Goal: Use online tool/utility: Utilize a website feature to perform a specific function

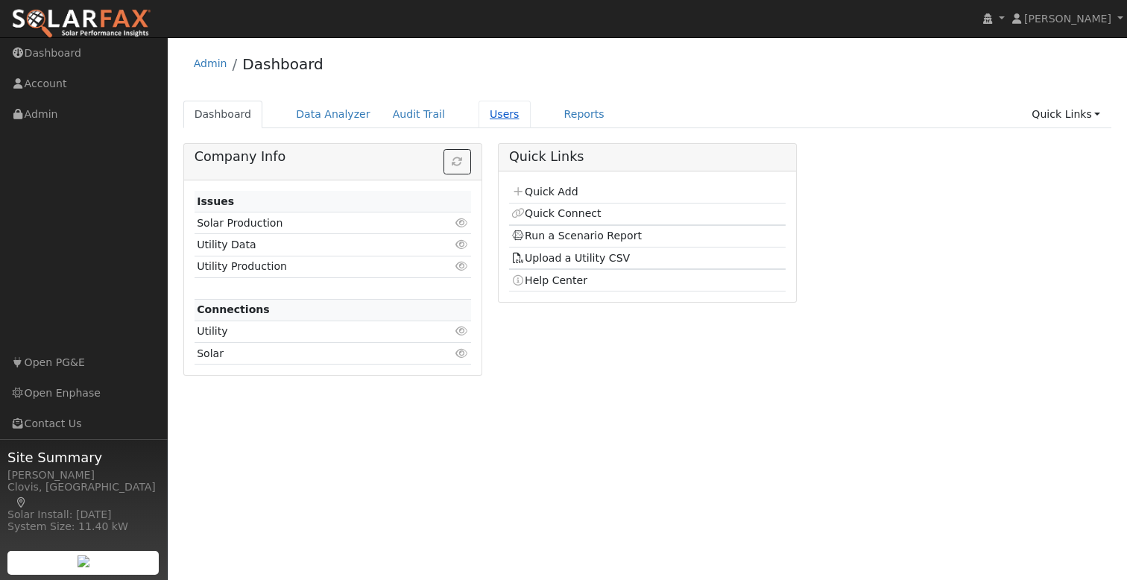
click at [485, 117] on link "Users" at bounding box center [504, 115] width 52 height 28
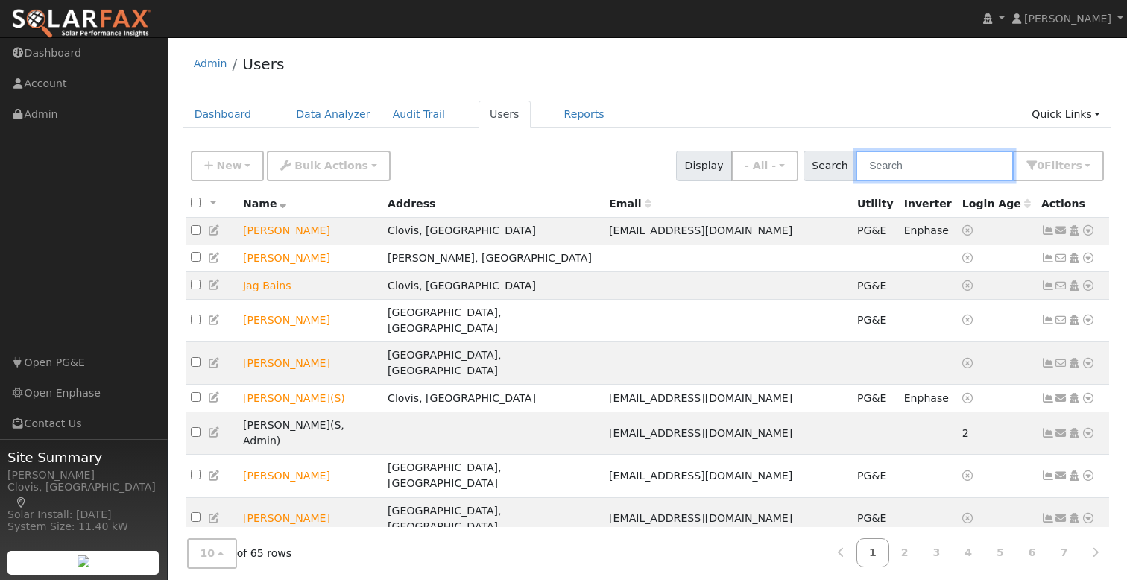
click at [952, 159] on input "text" at bounding box center [934, 166] width 158 height 31
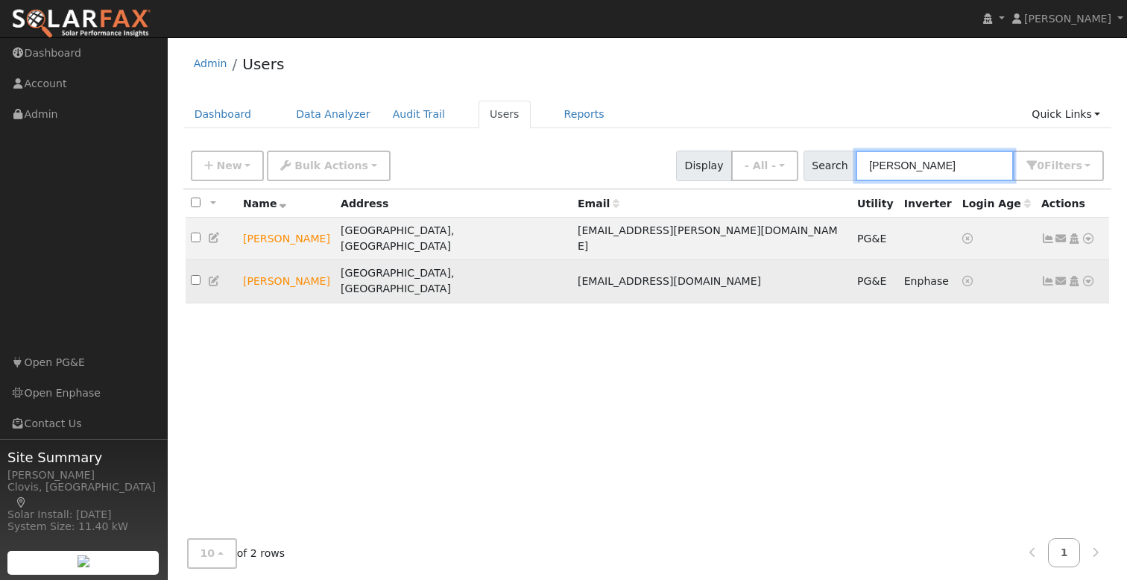
type input "[PERSON_NAME]"
click at [1087, 273] on link at bounding box center [1087, 281] width 13 height 16
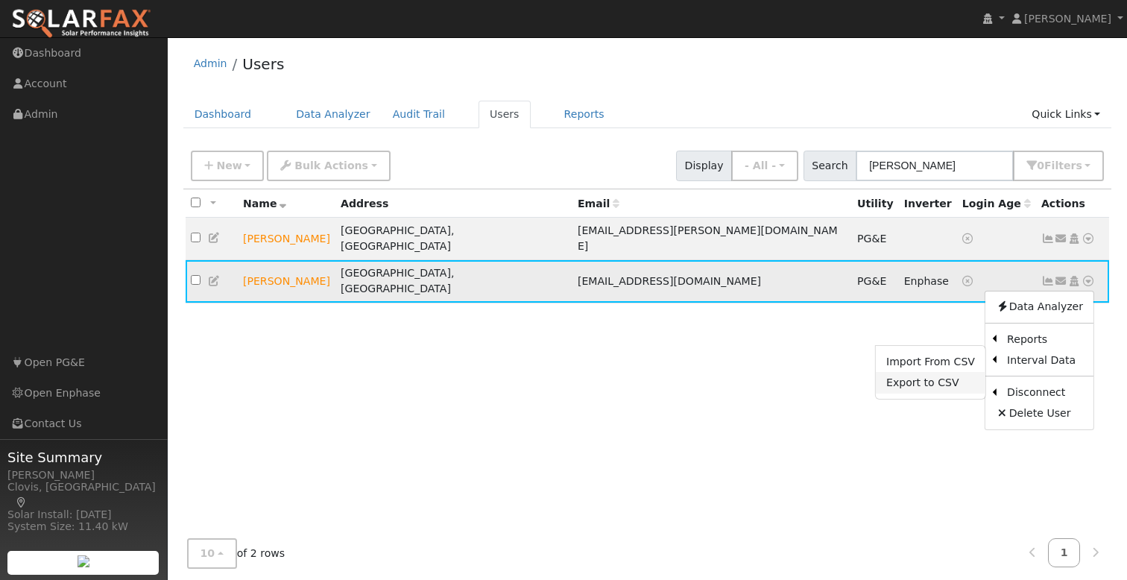
click at [938, 372] on link "Export to CSV" at bounding box center [931, 382] width 110 height 21
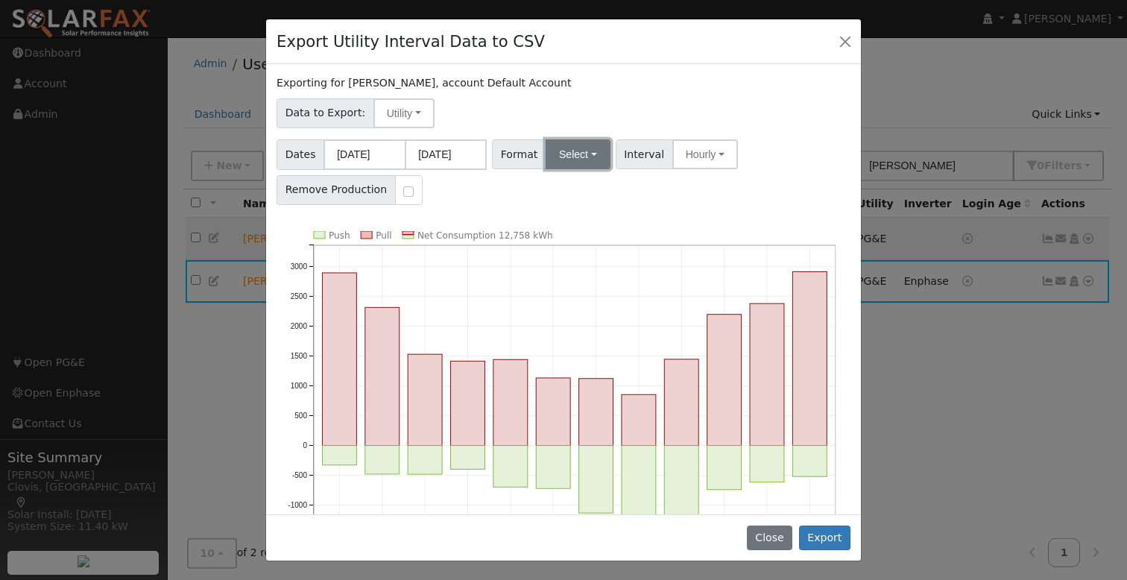
click at [573, 164] on button "Select" at bounding box center [577, 154] width 65 height 30
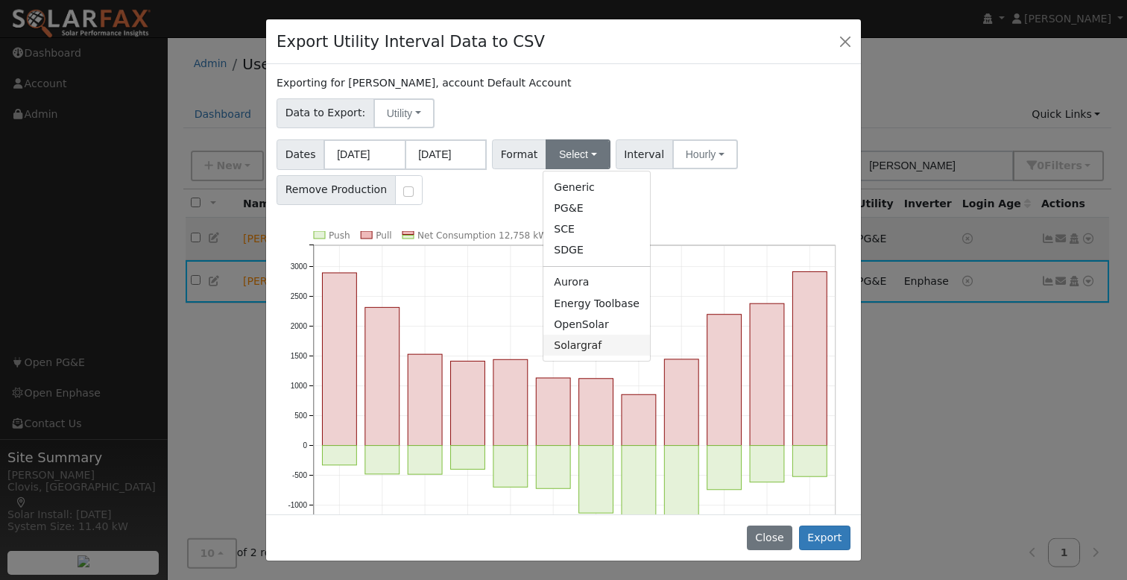
click at [581, 350] on link "Solargraf" at bounding box center [596, 345] width 107 height 21
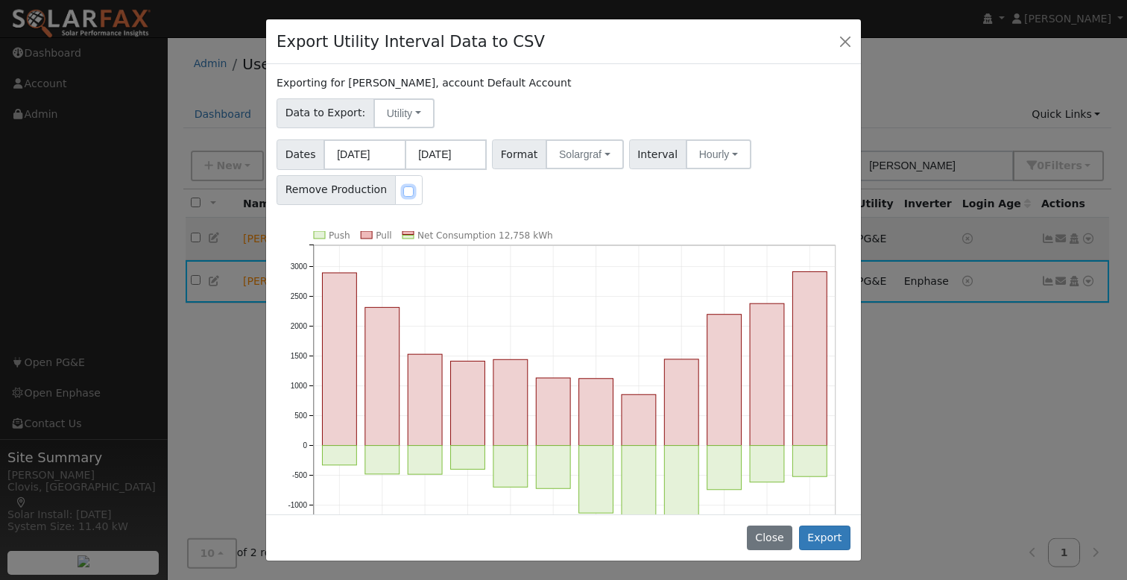
click at [403, 189] on input "checkbox" at bounding box center [408, 191] width 10 height 10
click at [403, 192] on input "checkbox" at bounding box center [408, 191] width 10 height 10
checkbox input "false"
click at [825, 539] on button "Export" at bounding box center [824, 537] width 51 height 25
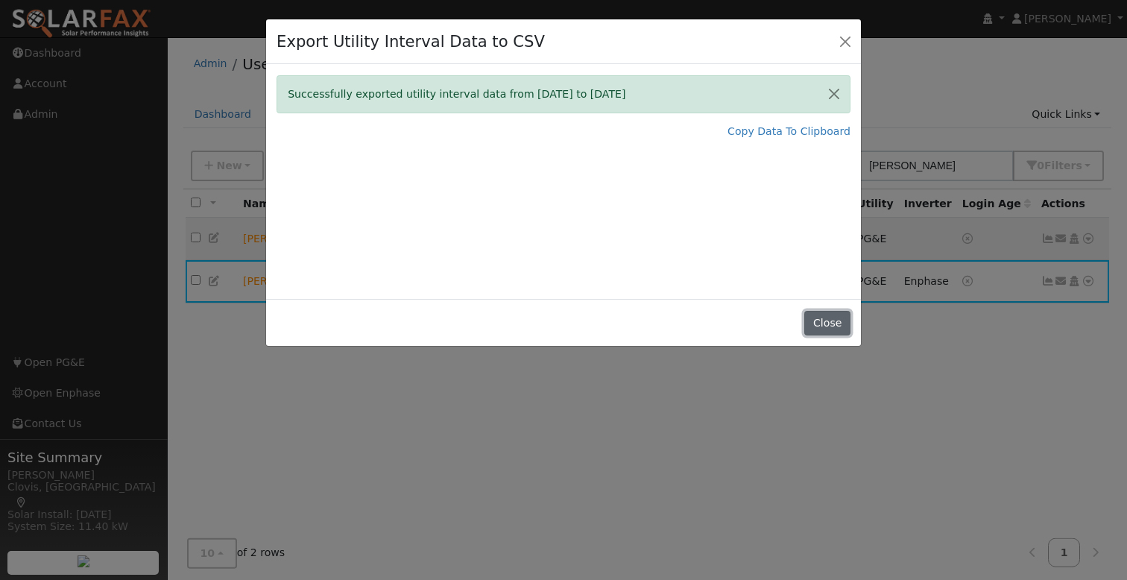
click at [833, 321] on button "Close" at bounding box center [826, 323] width 45 height 25
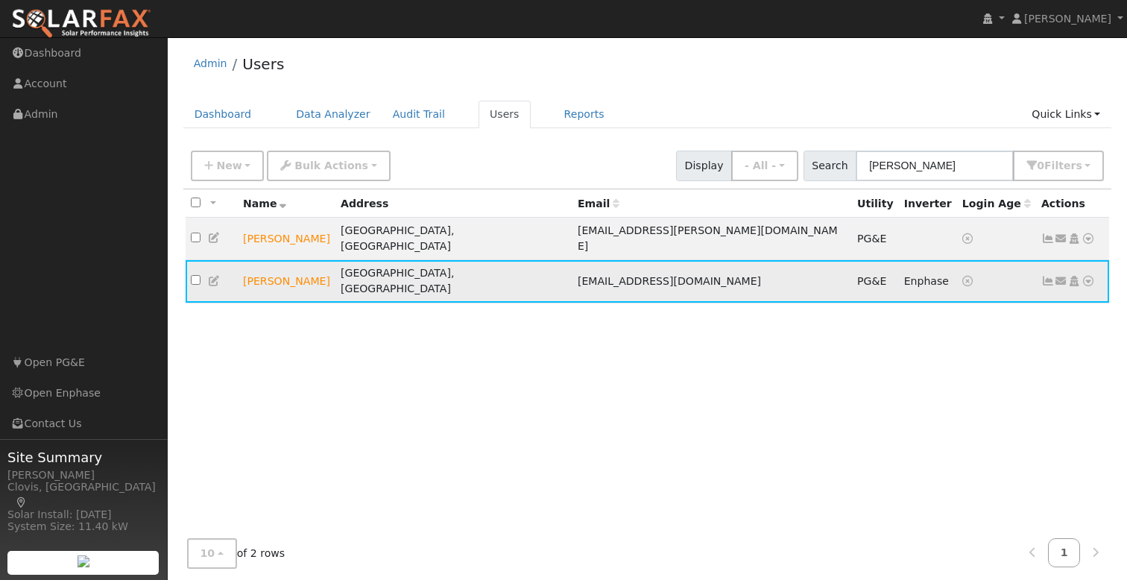
click at [1089, 276] on icon at bounding box center [1087, 281] width 13 height 10
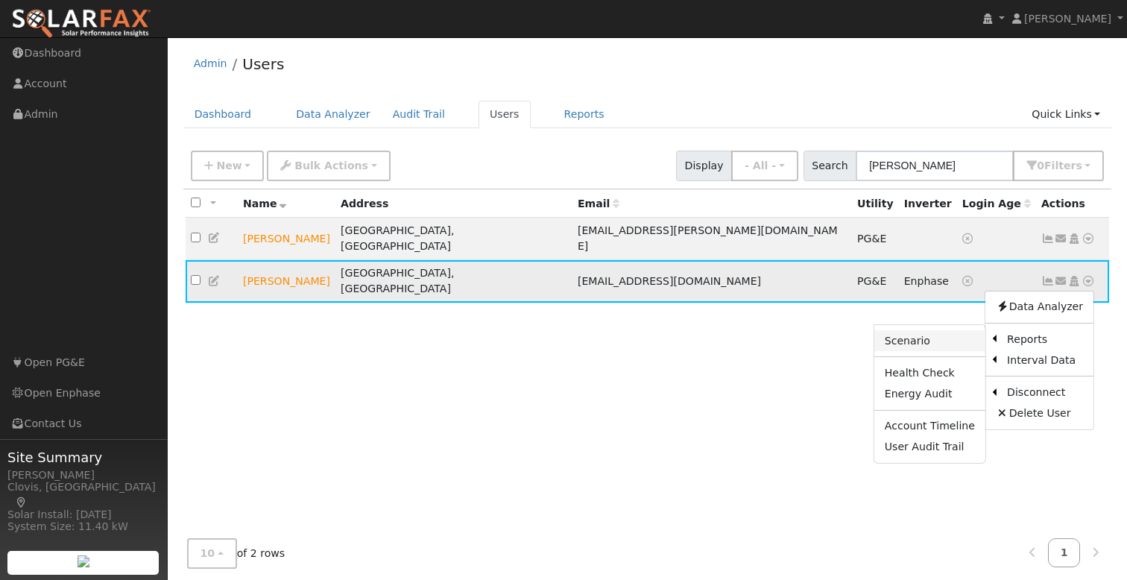
click at [951, 330] on link "Scenario" at bounding box center [929, 340] width 111 height 21
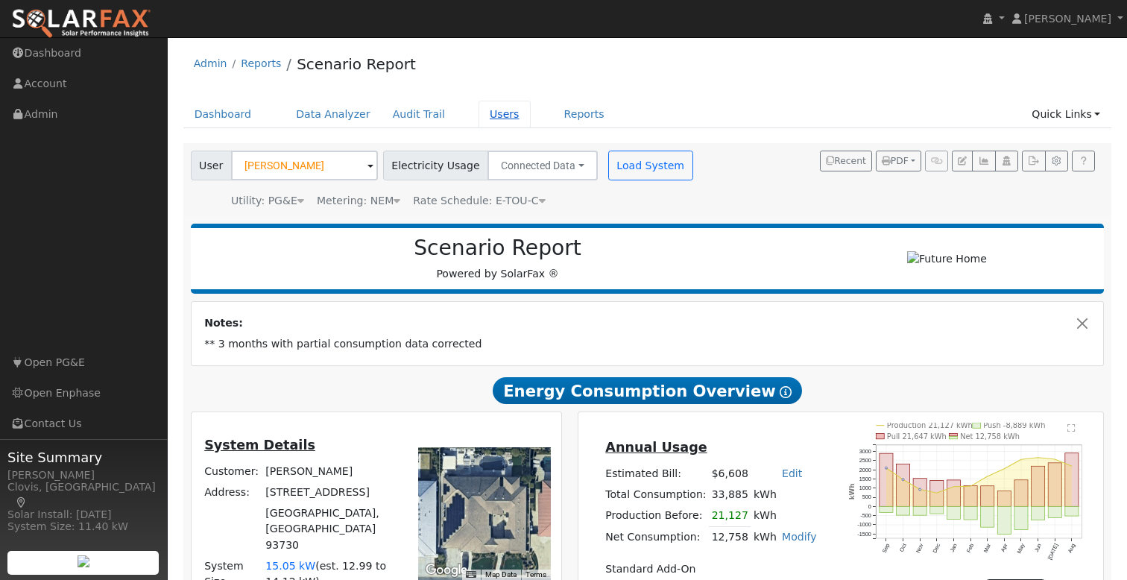
click at [497, 118] on link "Users" at bounding box center [504, 115] width 52 height 28
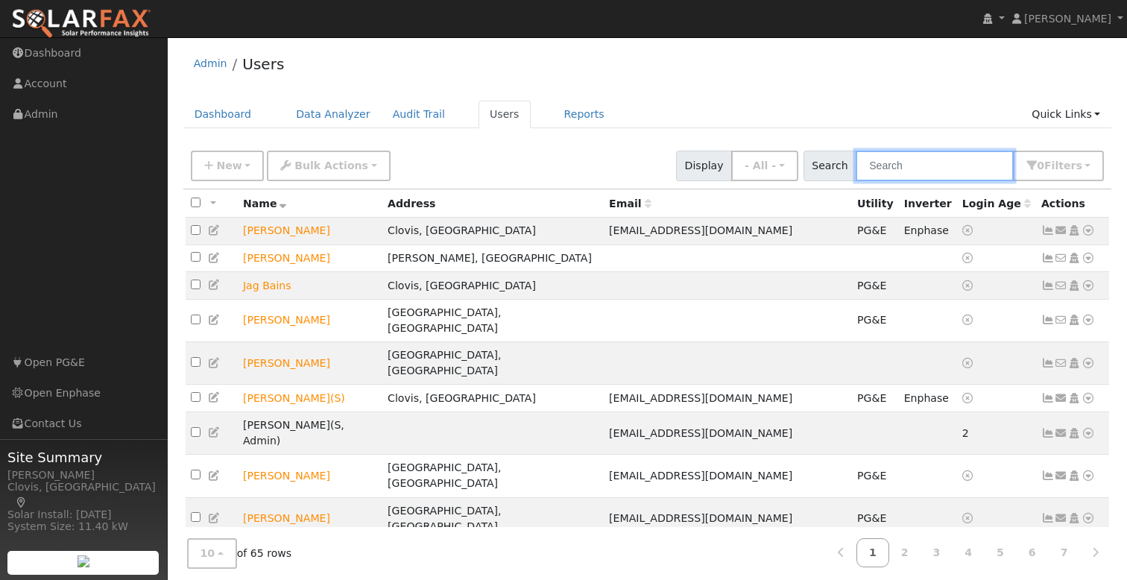
click at [924, 168] on input "text" at bounding box center [934, 166] width 158 height 31
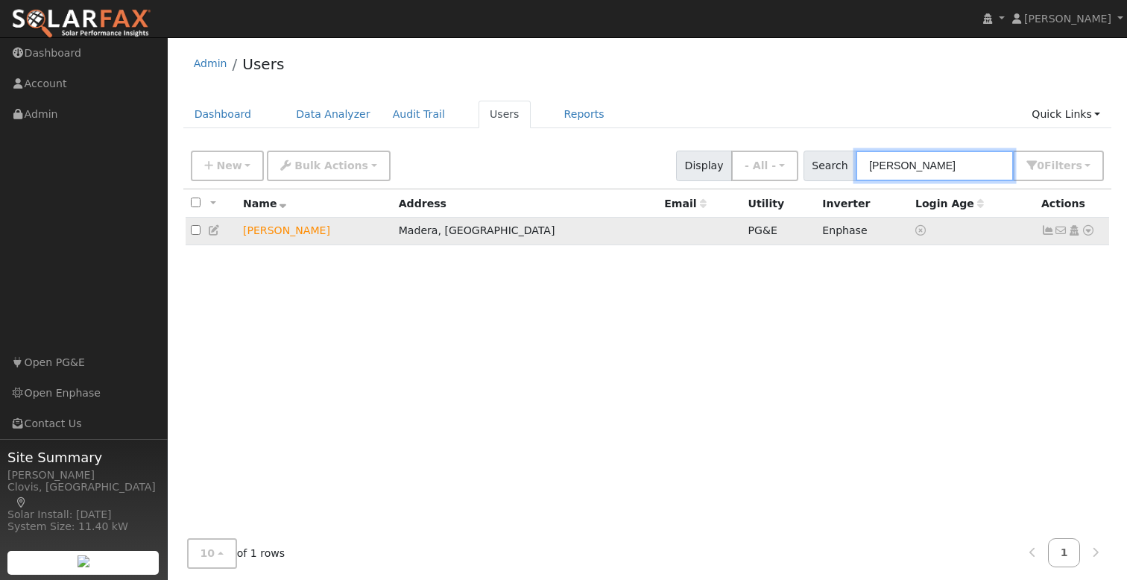
type input "wills"
click at [1083, 233] on icon at bounding box center [1087, 230] width 13 height 10
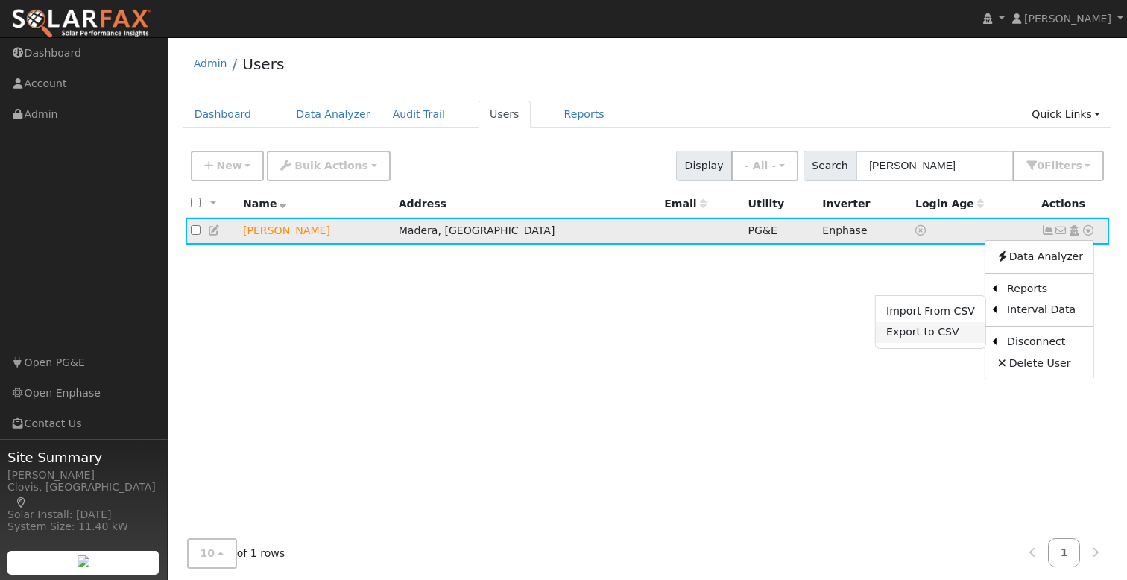
click at [950, 329] on link "Export to CSV" at bounding box center [931, 332] width 110 height 21
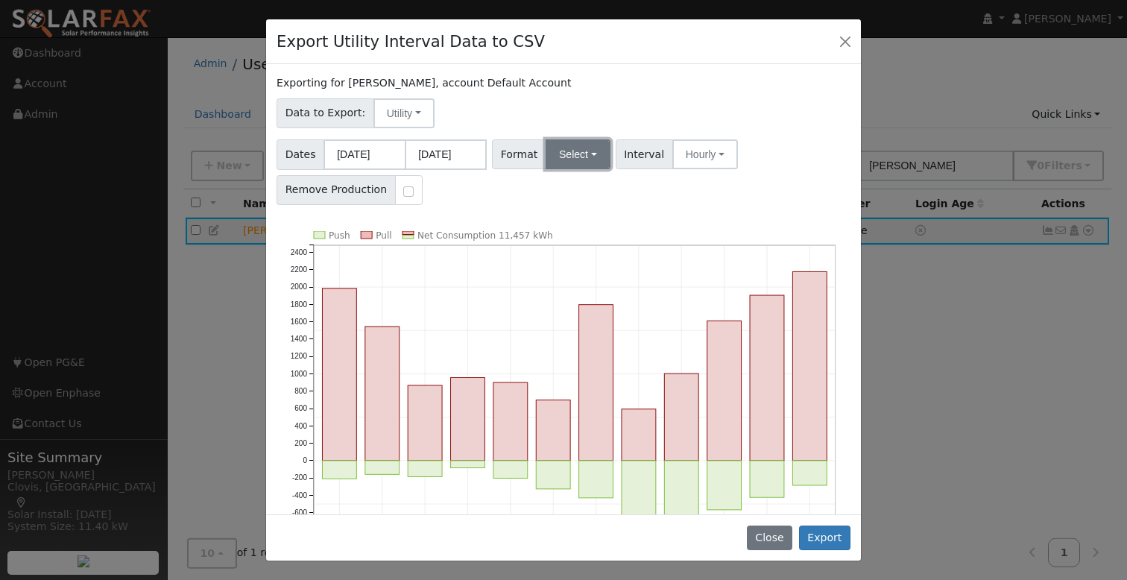
click at [561, 159] on button "Select" at bounding box center [577, 154] width 65 height 30
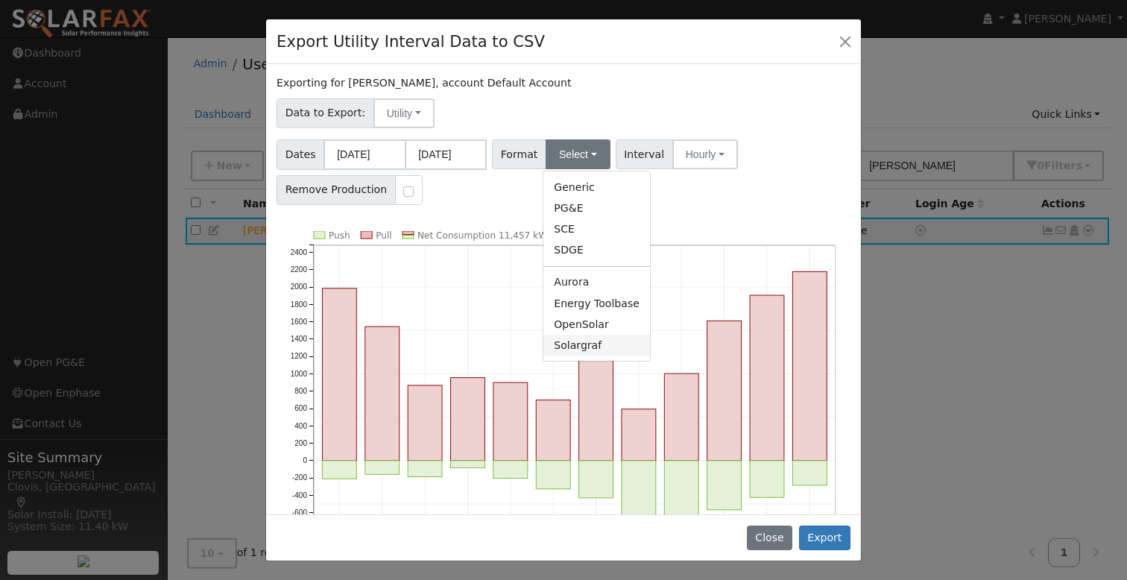
click at [589, 341] on link "Solargraf" at bounding box center [596, 345] width 107 height 21
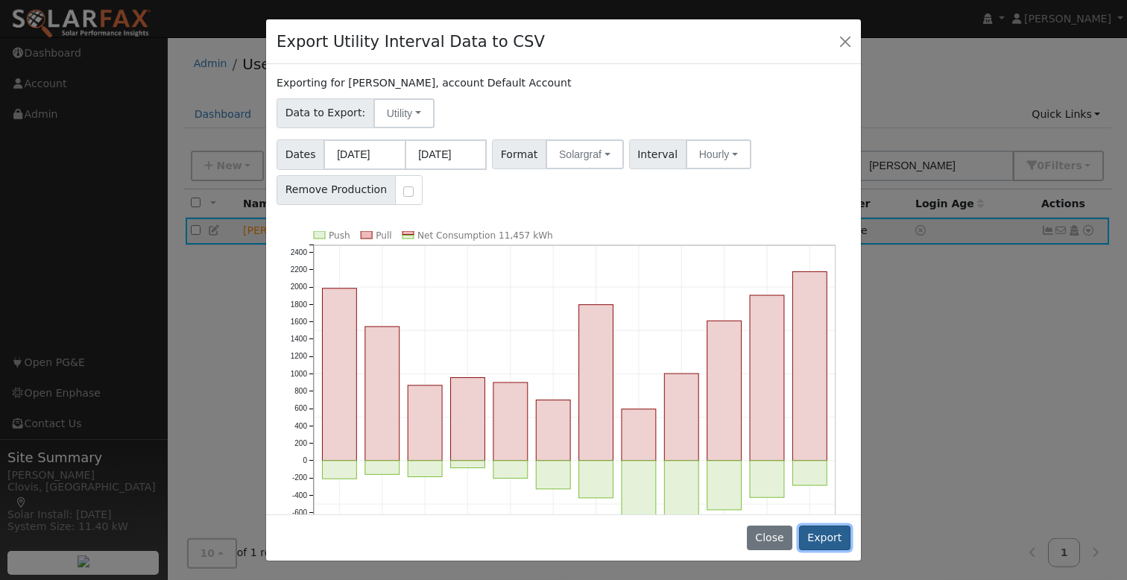
click at [823, 537] on button "Export" at bounding box center [824, 537] width 51 height 25
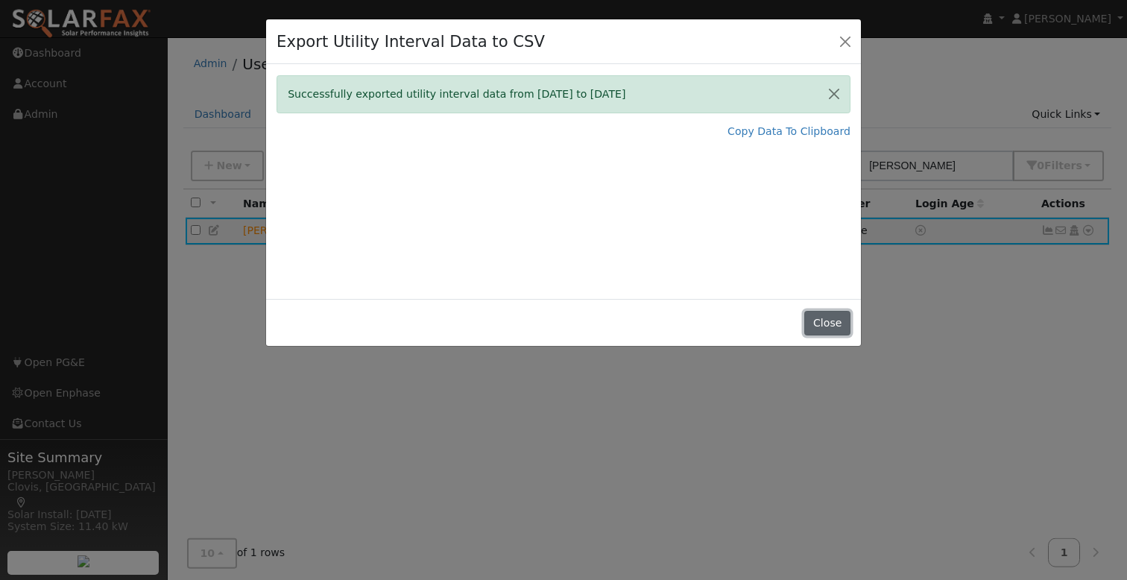
click at [830, 323] on button "Close" at bounding box center [826, 323] width 45 height 25
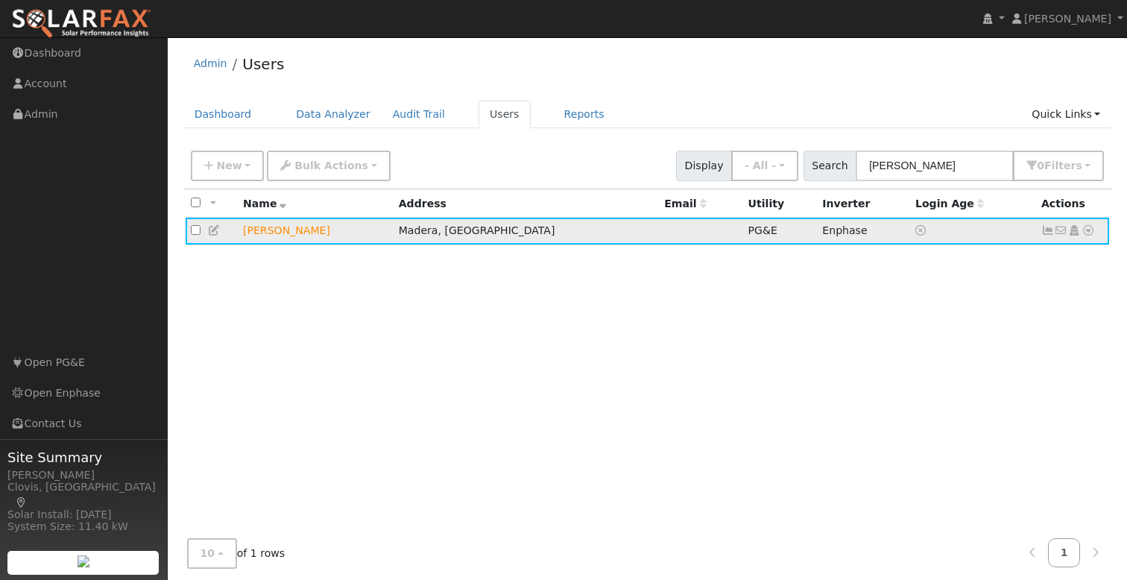
click at [1087, 231] on icon at bounding box center [1087, 230] width 13 height 10
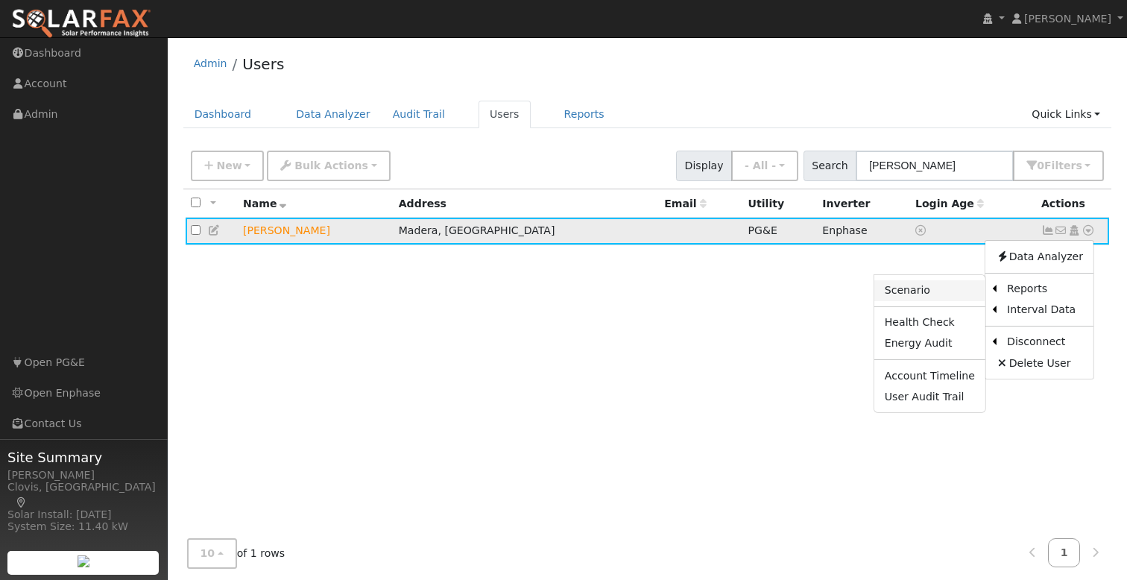
click at [952, 288] on link "Scenario" at bounding box center [929, 290] width 111 height 21
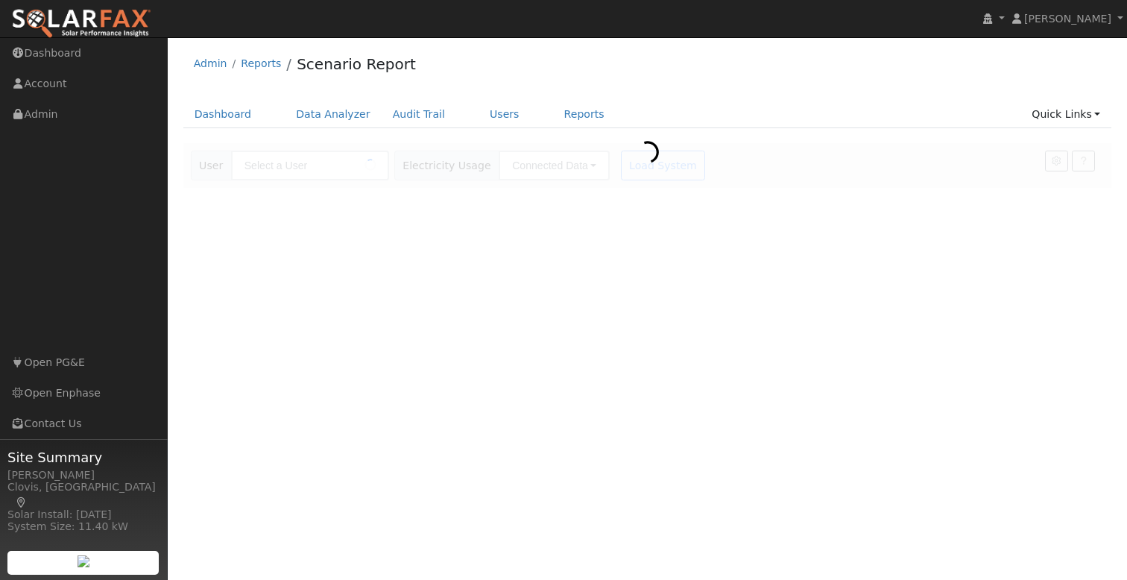
type input "[PERSON_NAME]"
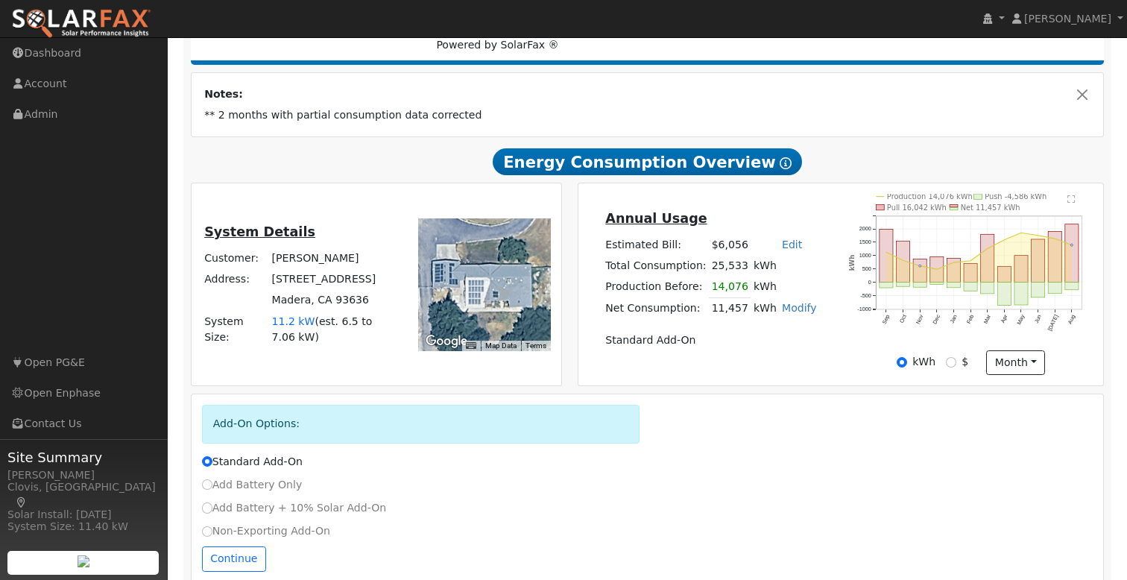
scroll to position [260, 0]
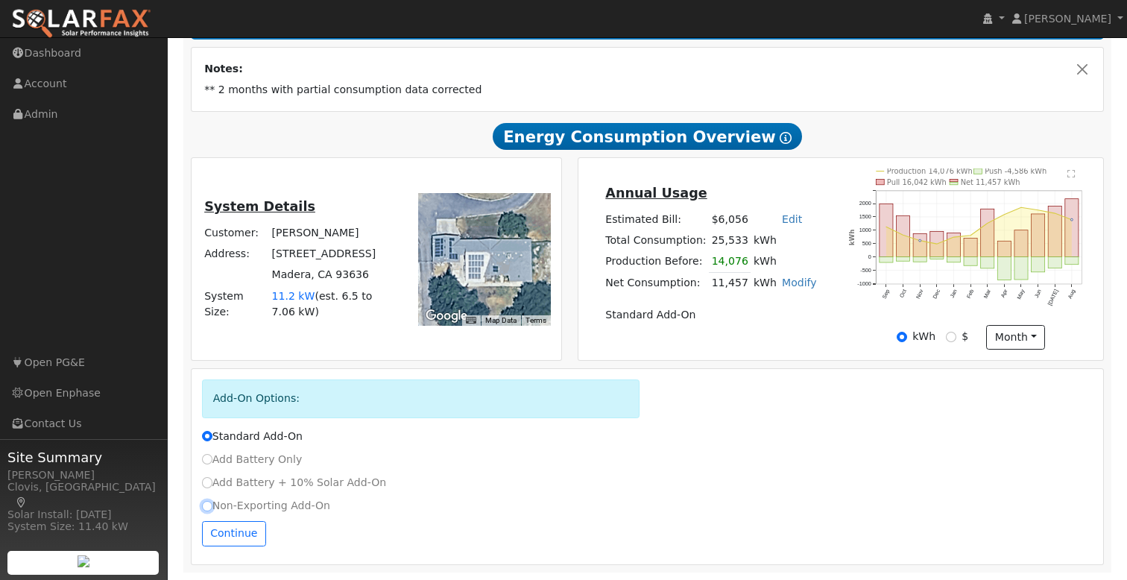
click at [207, 505] on input "Non-Exporting Add-On" at bounding box center [207, 506] width 10 height 10
radio input "true"
radio input "false"
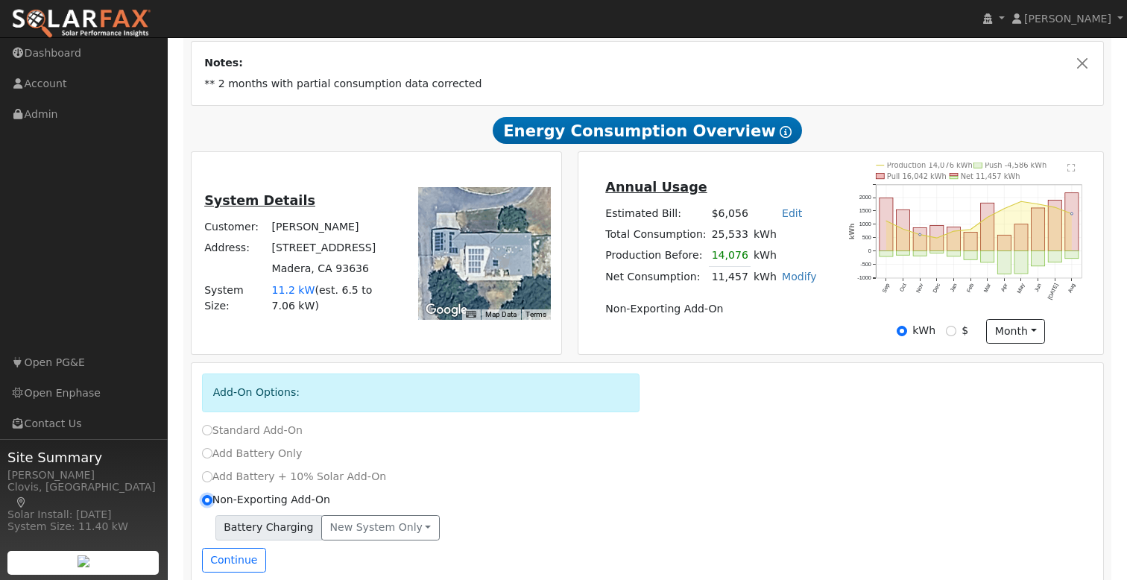
scroll to position [293, 0]
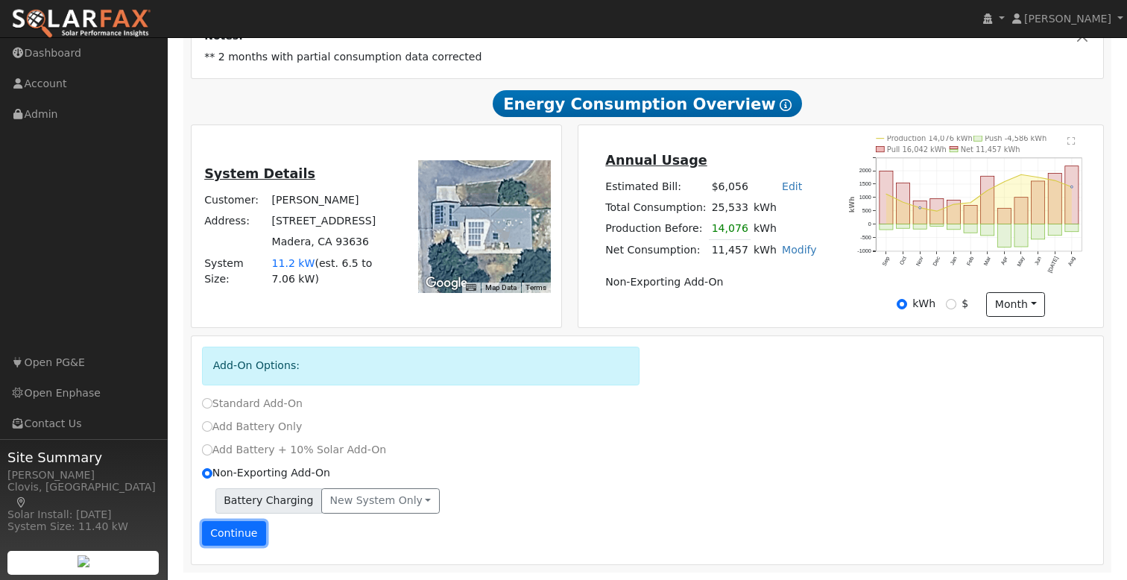
click at [252, 531] on button "Continue" at bounding box center [234, 533] width 64 height 25
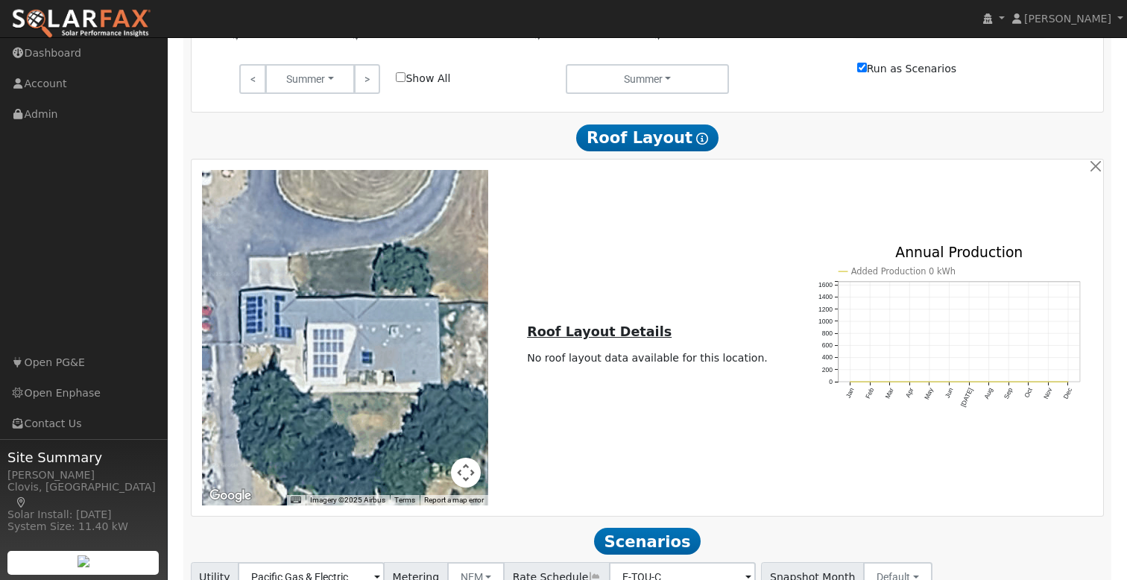
scroll to position [1119, 0]
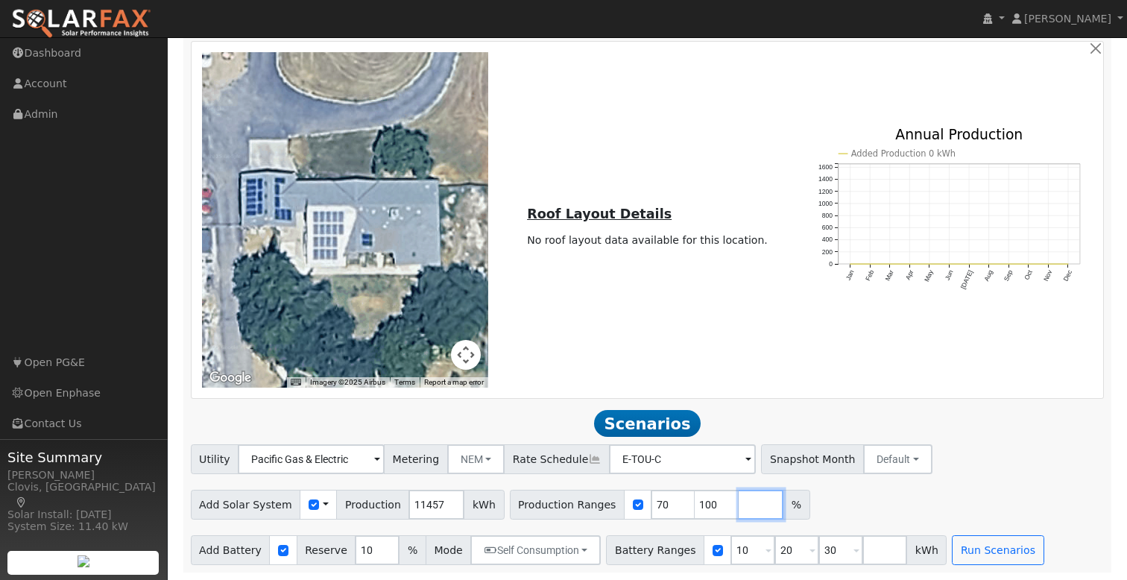
click at [740, 504] on input "number" at bounding box center [760, 505] width 45 height 30
type input "90"
type input "100"
type input "110"
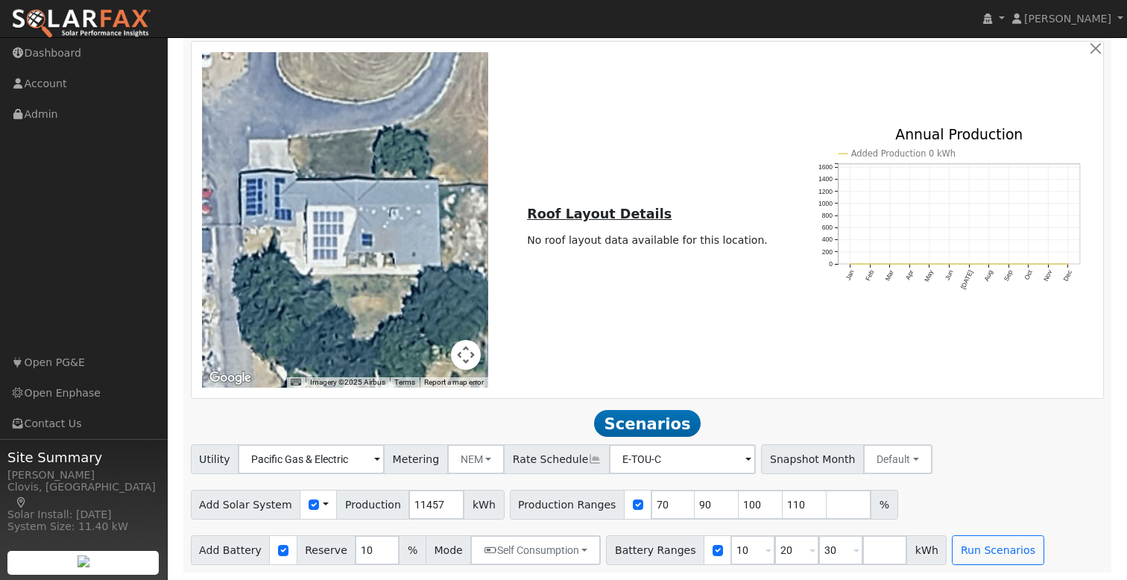
click at [1032, 476] on div "Utility Pacific Gas & Electric Metering NEM NEM NBT Rate Schedule E-TOU-C - Non…" at bounding box center [647, 504] width 929 height 121
click at [983, 557] on button "Run Scenarios" at bounding box center [998, 550] width 92 height 30
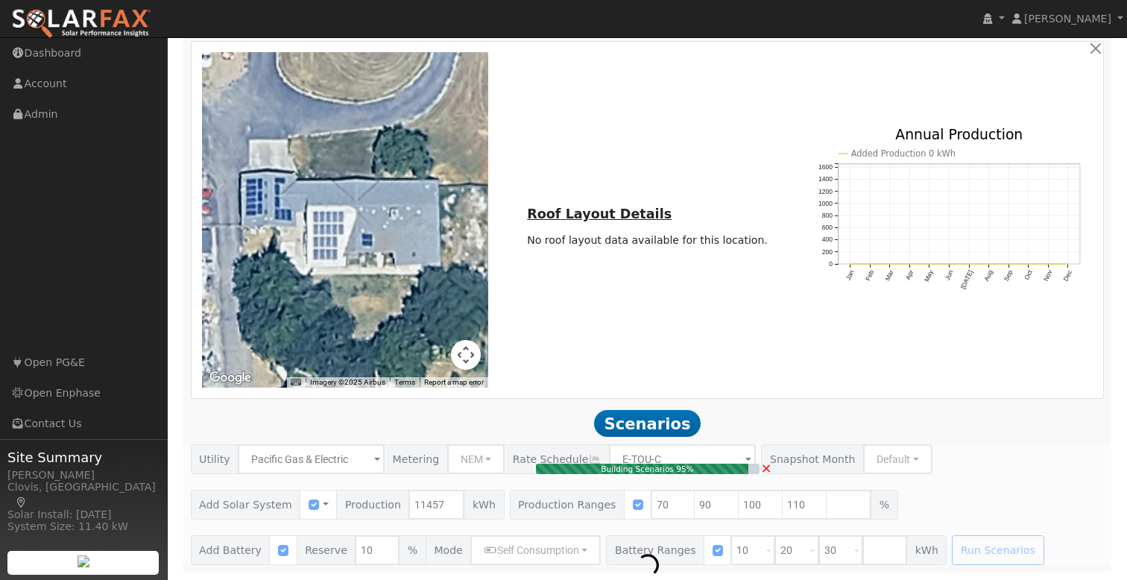
type input "8.4"
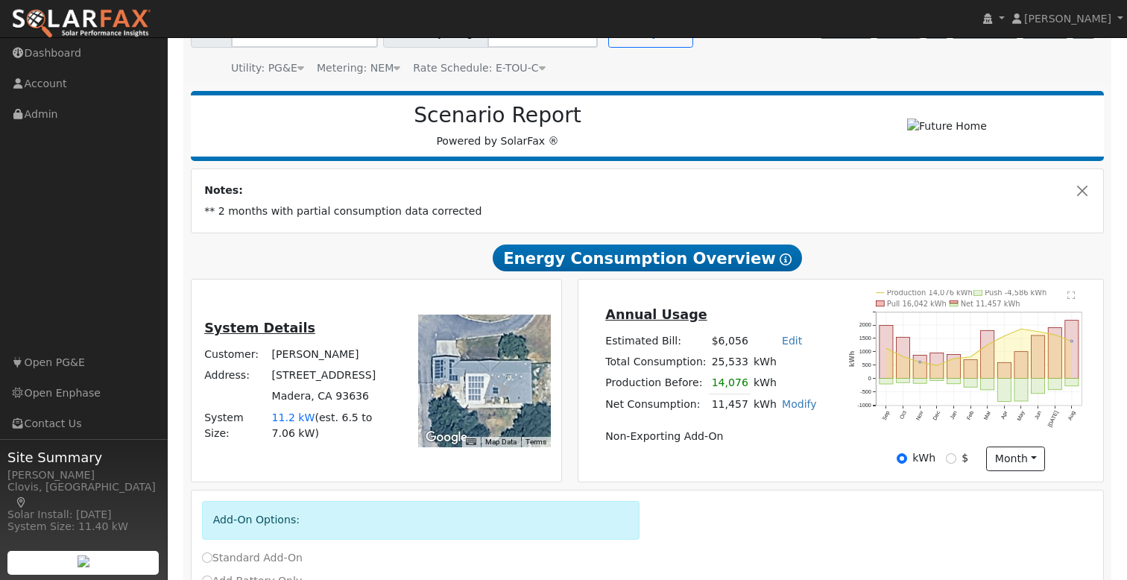
scroll to position [141, 0]
